Goal: Transaction & Acquisition: Obtain resource

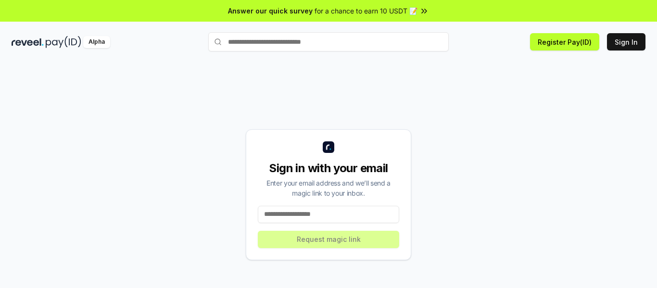
click at [416, 16] on div "Answer our quick survey for a chance to earn 10 USDT 📝" at bounding box center [328, 11] width 657 height 22
click at [614, 49] on button "Sign In" at bounding box center [626, 41] width 38 height 17
click at [345, 214] on input at bounding box center [328, 214] width 141 height 17
click at [39, 46] on img at bounding box center [28, 42] width 32 height 12
click at [87, 46] on div "Alpha" at bounding box center [96, 42] width 27 height 12
